Goal: Information Seeking & Learning: Learn about a topic

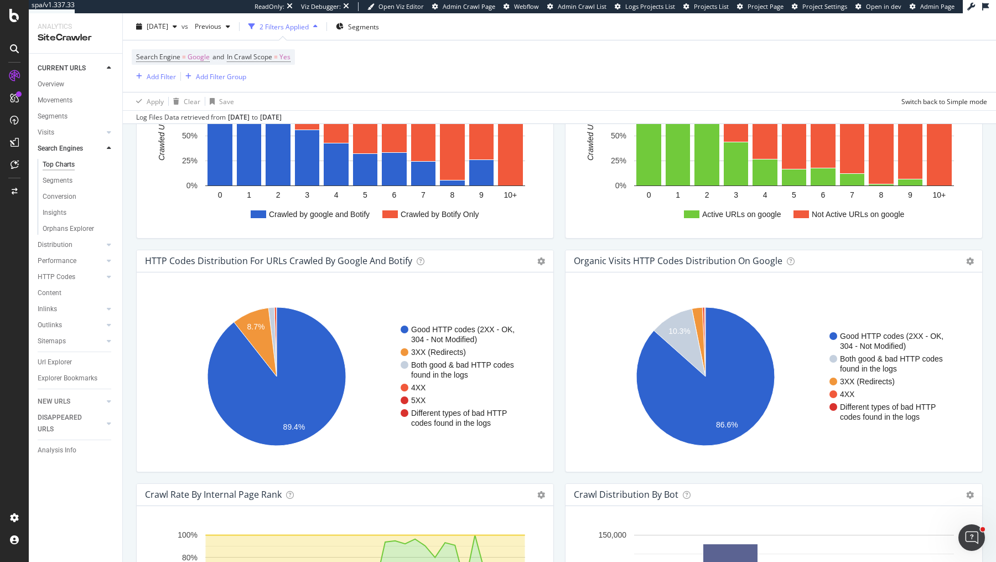
scroll to position [1203, 0]
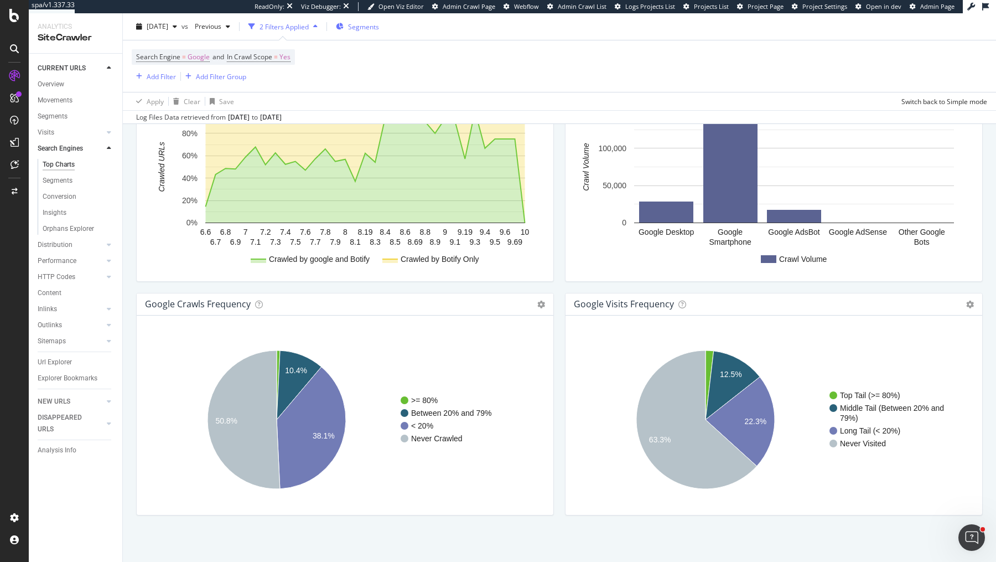
click at [377, 27] on span "Segments" at bounding box center [363, 26] width 31 height 9
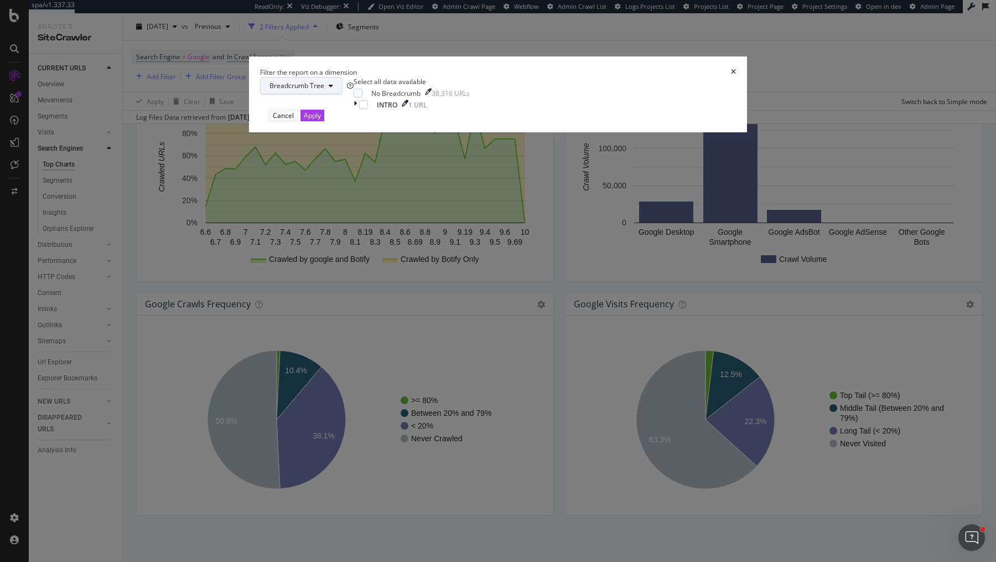
click at [324, 90] on span "Breadcrumb Tree" at bounding box center [297, 85] width 55 height 9
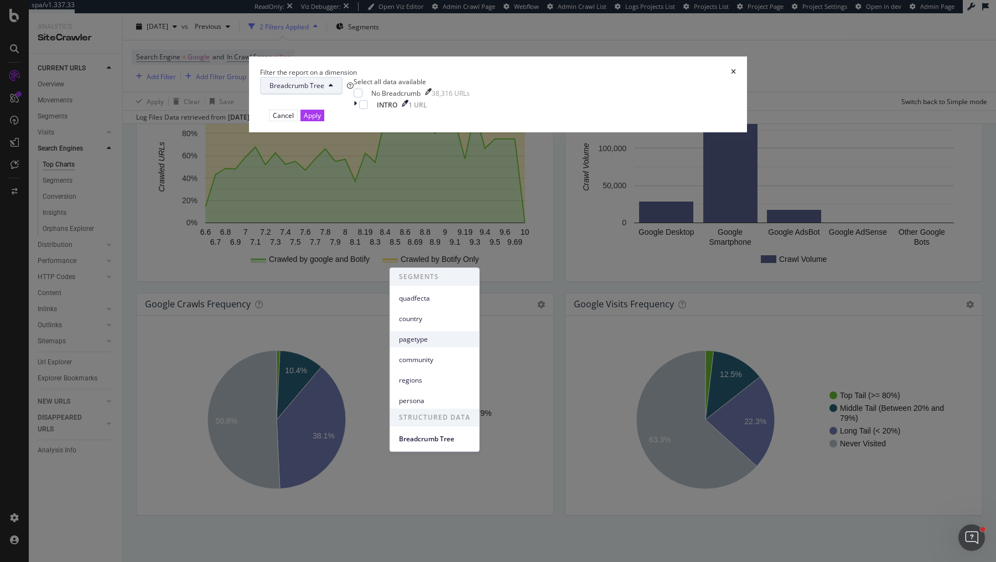
click at [449, 338] on span "pagetype" at bounding box center [434, 339] width 71 height 10
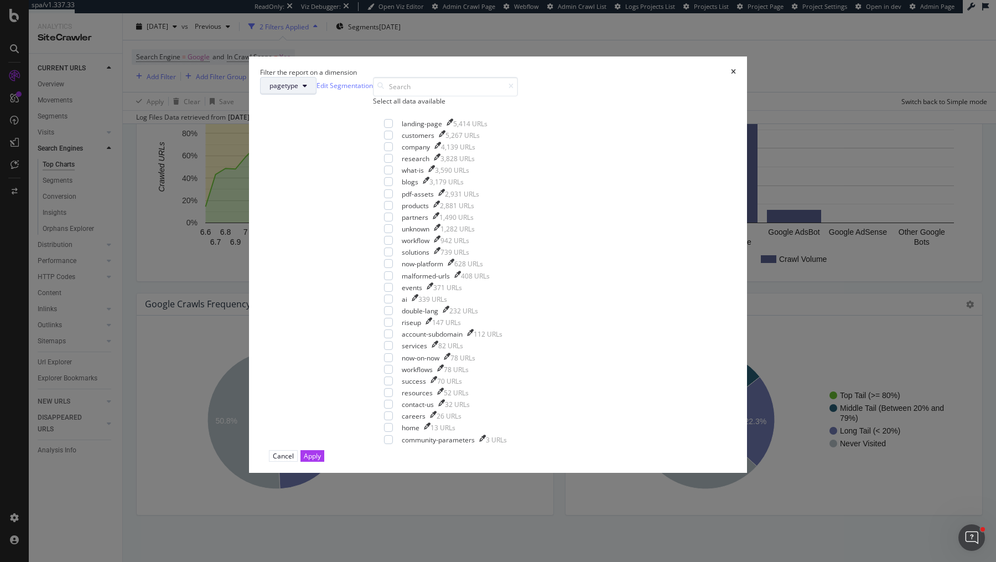
click at [317, 95] on button "pagetype" at bounding box center [288, 86] width 56 height 18
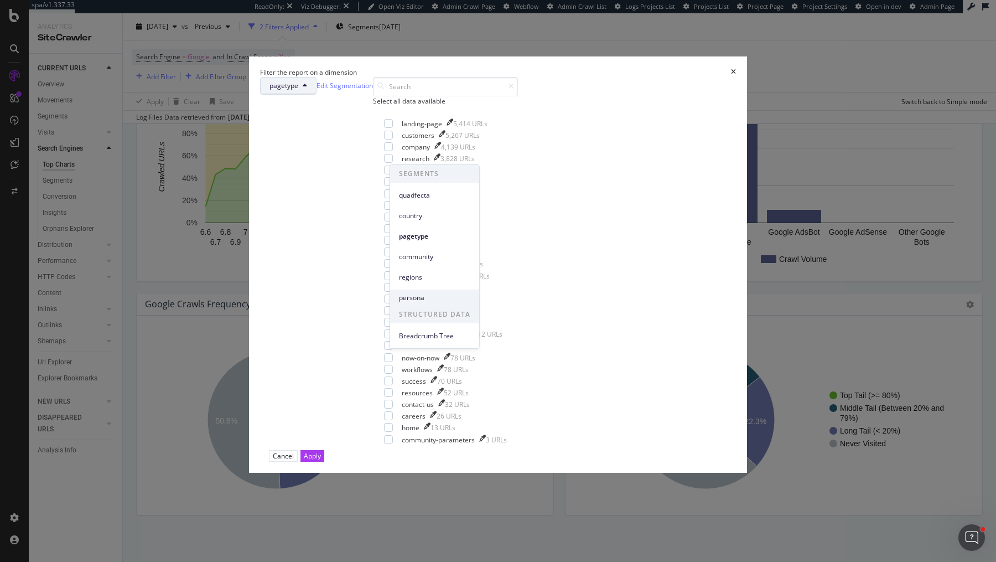
click at [438, 292] on span "persona" at bounding box center [434, 297] width 71 height 10
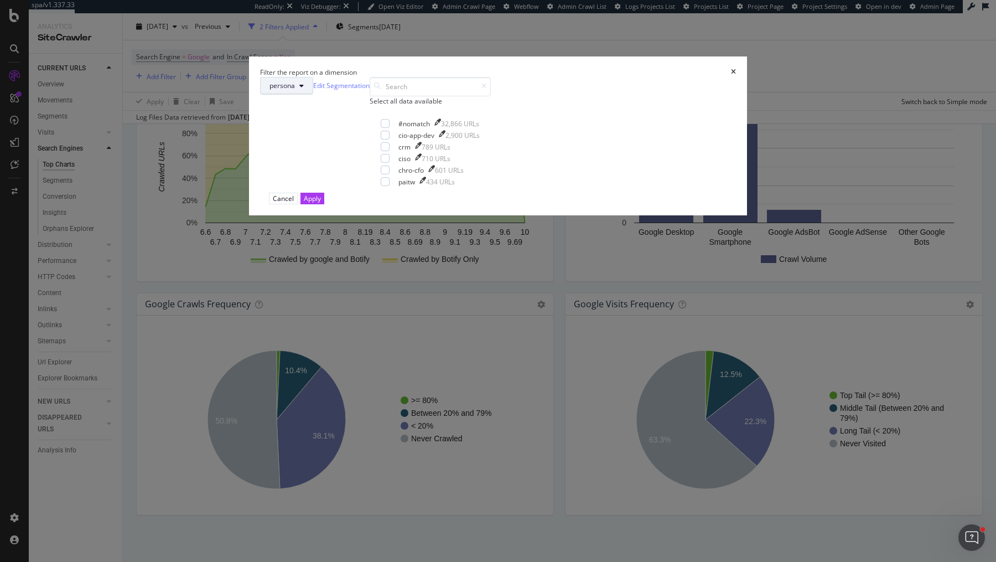
click at [295, 90] on span "persona" at bounding box center [282, 85] width 25 height 9
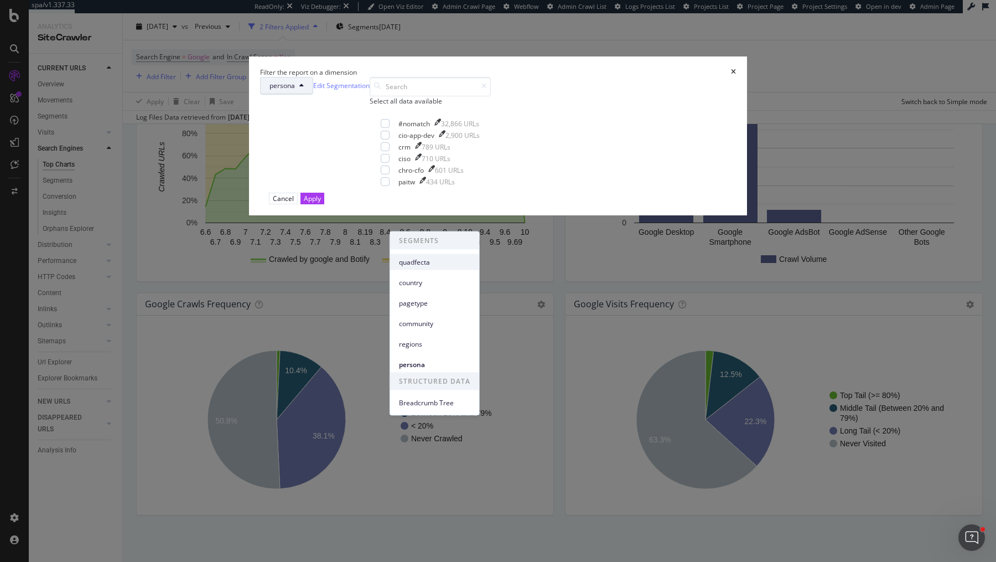
click at [427, 265] on span "quadfecta" at bounding box center [434, 262] width 71 height 10
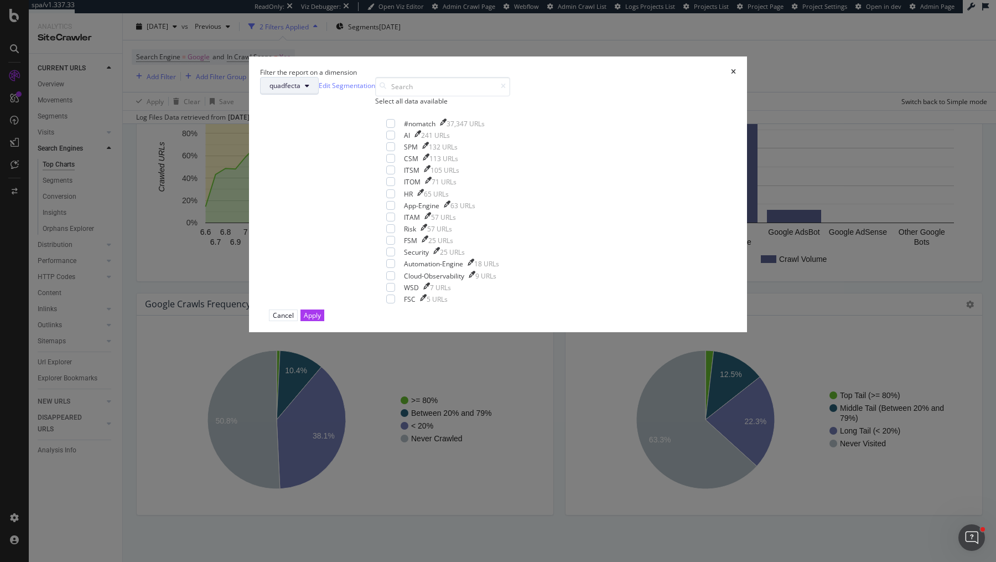
click at [319, 95] on button "quadfecta" at bounding box center [289, 86] width 59 height 18
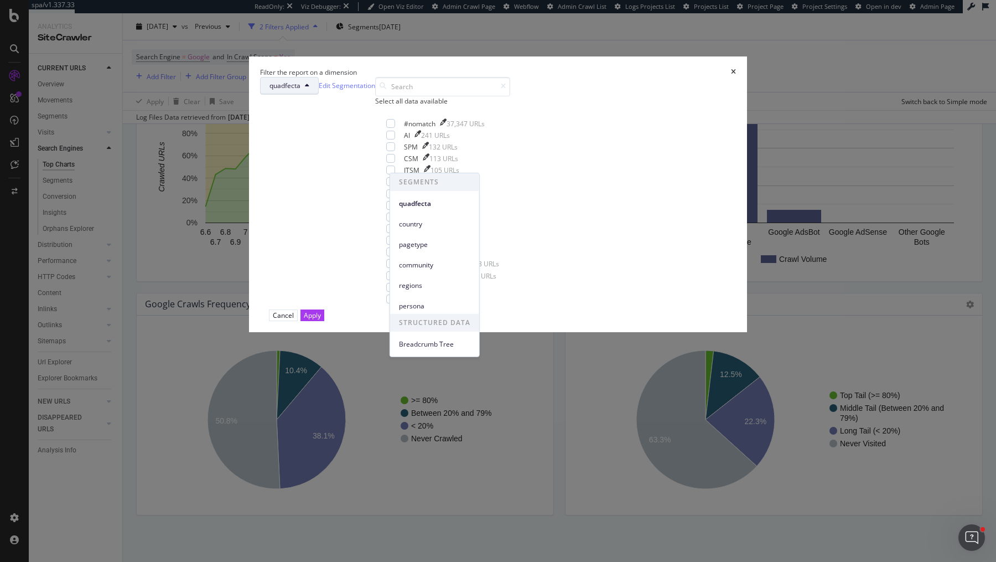
click at [415, 254] on div "community" at bounding box center [434, 262] width 89 height 20
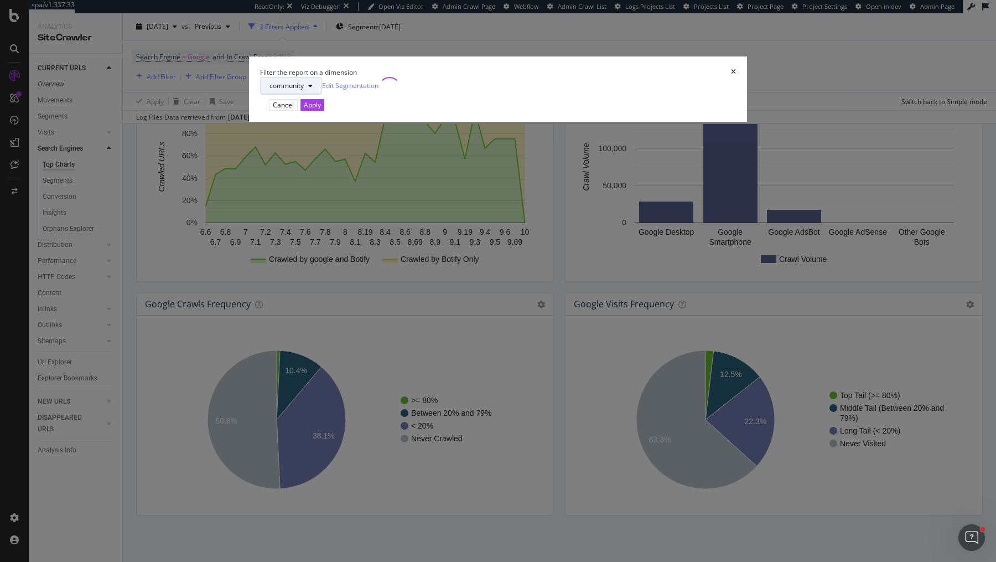
click at [304, 90] on span "community" at bounding box center [287, 85] width 34 height 9
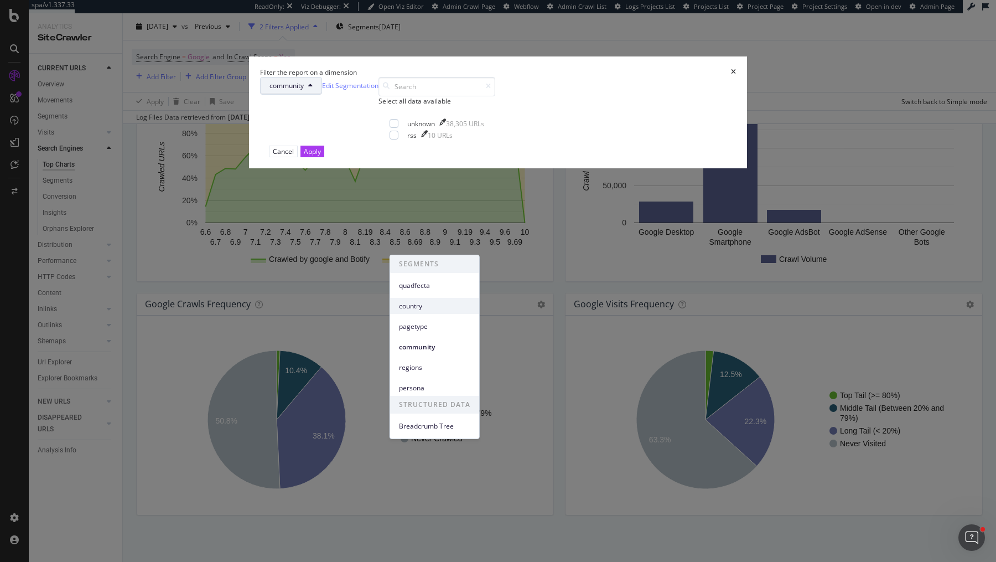
click at [424, 316] on div "pagetype" at bounding box center [434, 324] width 89 height 20
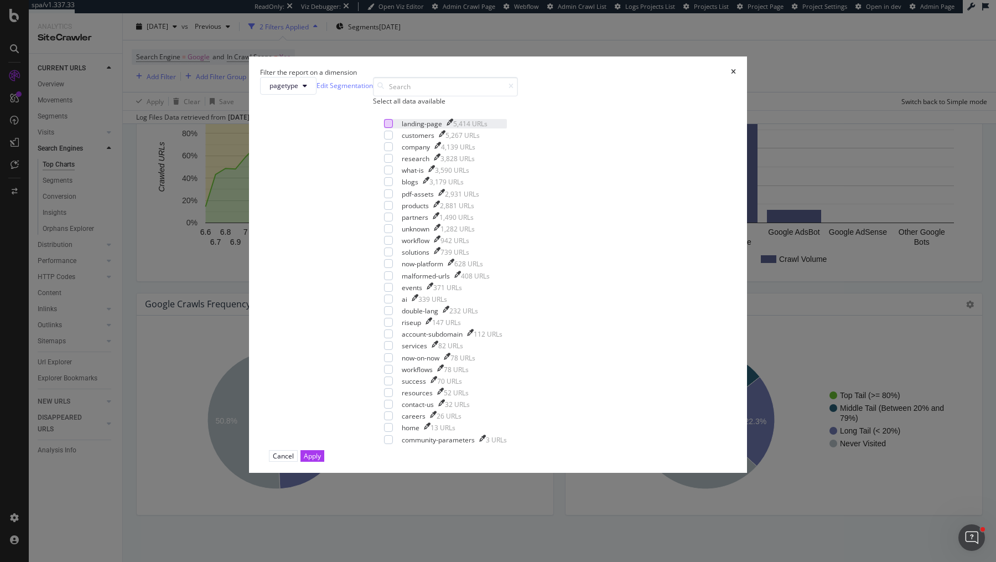
click at [393, 128] on div "modal" at bounding box center [388, 123] width 9 height 9
click at [393, 210] on div "modal" at bounding box center [388, 205] width 9 height 9
click at [391, 126] on icon "modal" at bounding box center [388, 124] width 5 height 6
click at [321, 456] on div "Apply" at bounding box center [312, 456] width 17 height 11
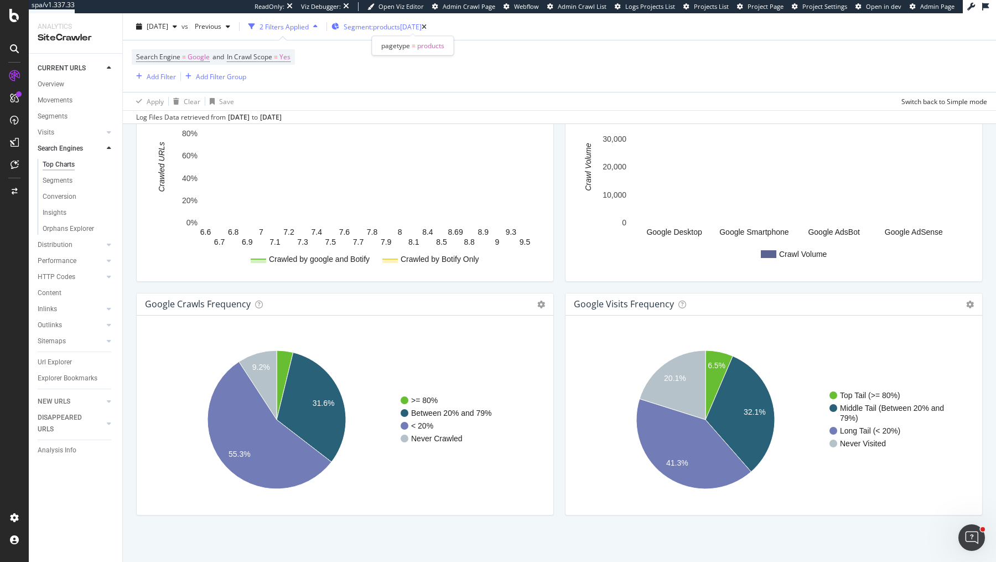
click at [400, 25] on span "Segment: products" at bounding box center [372, 26] width 56 height 9
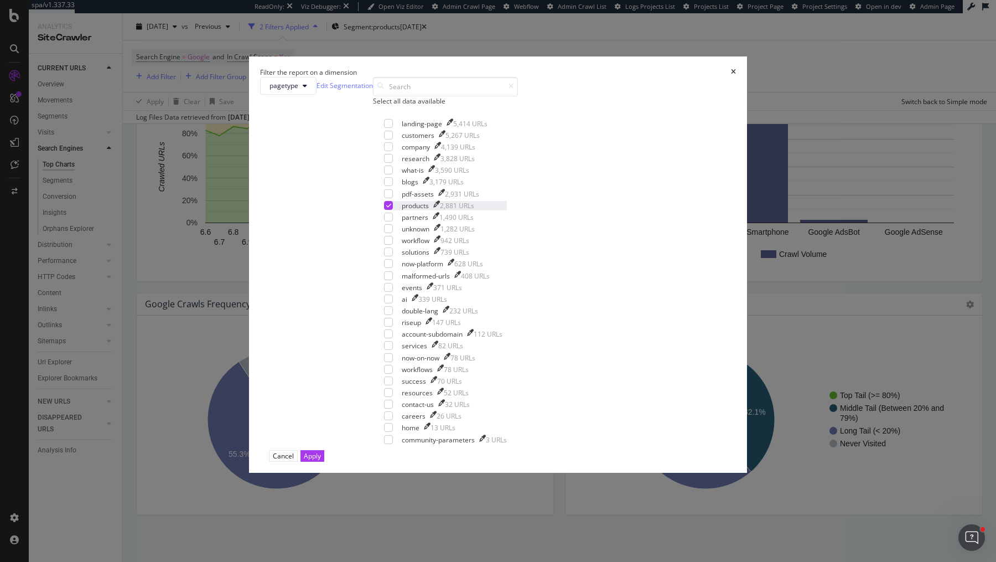
click at [391, 208] on icon "modal" at bounding box center [388, 206] width 5 height 6
click at [399, 128] on div "landing-page 5,414 URLs" at bounding box center [445, 123] width 123 height 9
click at [321, 451] on div "Apply" at bounding box center [312, 456] width 17 height 11
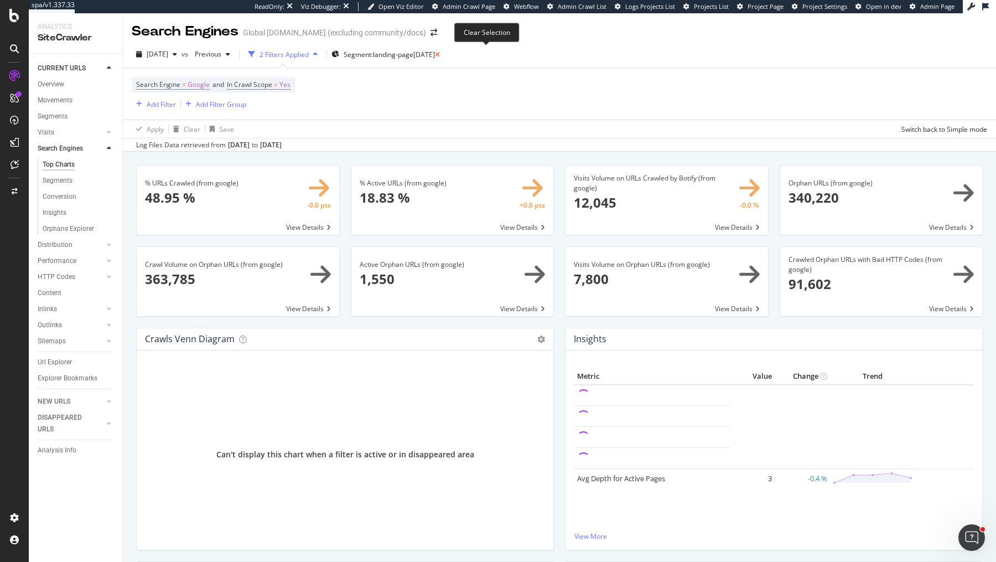
click at [440, 52] on icon at bounding box center [437, 54] width 5 height 7
